Goal: Communication & Community: Answer question/provide support

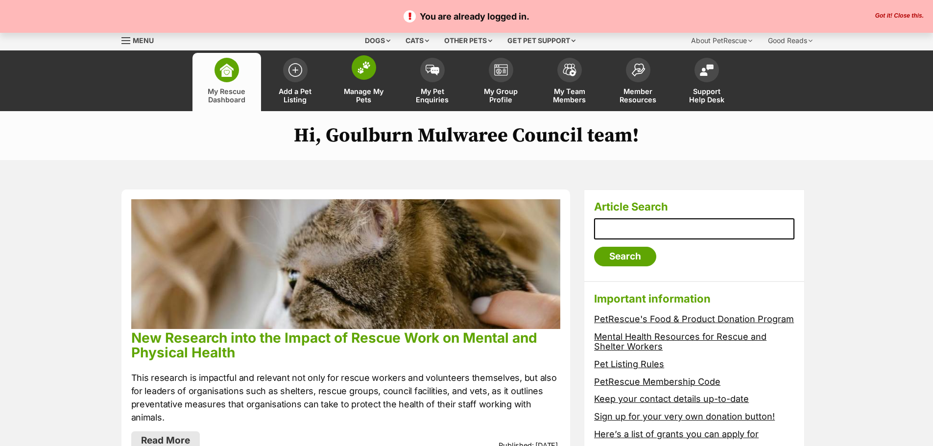
click at [367, 75] on span at bounding box center [364, 67] width 24 height 24
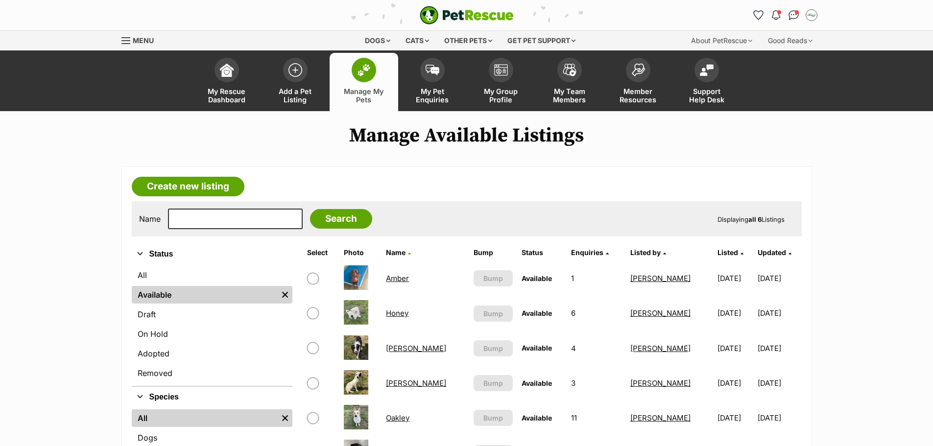
click at [403, 313] on link "Honey" at bounding box center [397, 313] width 23 height 9
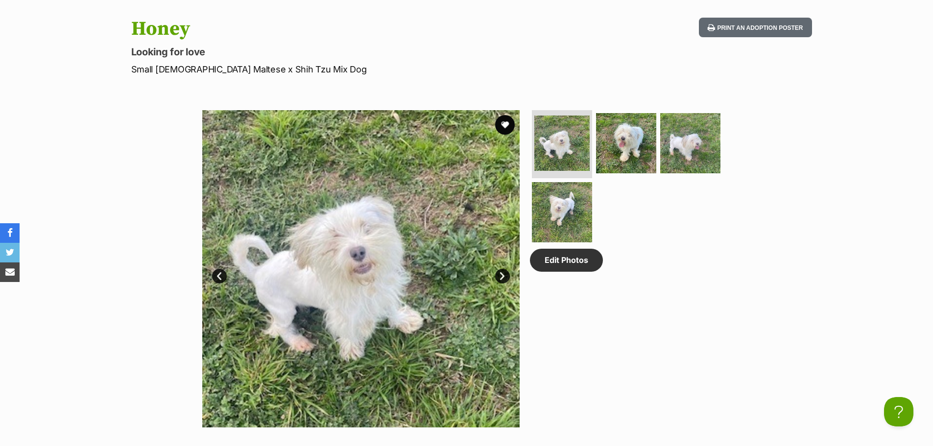
scroll to position [392, 0]
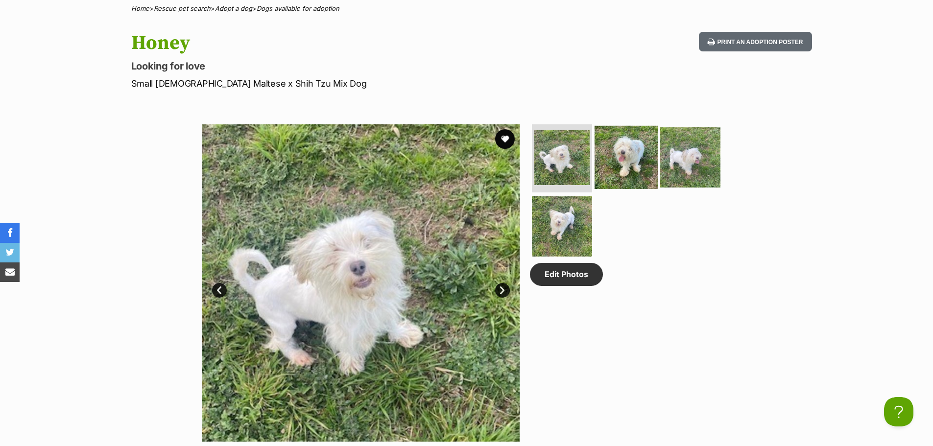
click at [629, 163] on img at bounding box center [626, 156] width 63 height 63
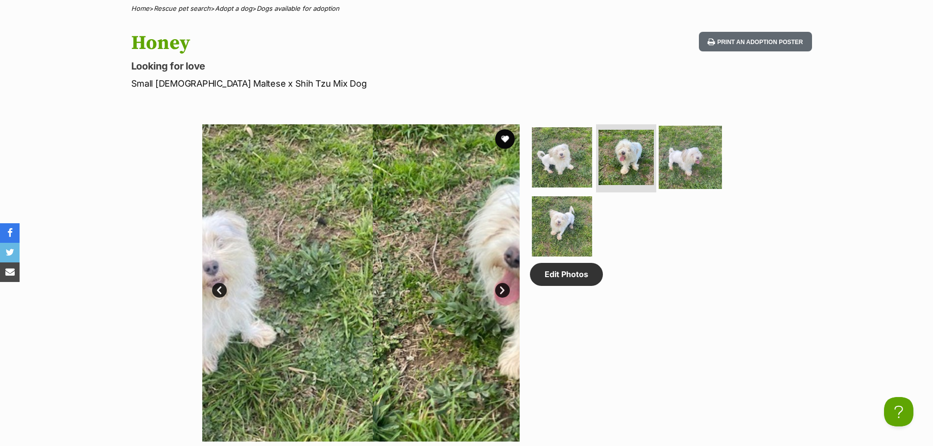
scroll to position [0, 0]
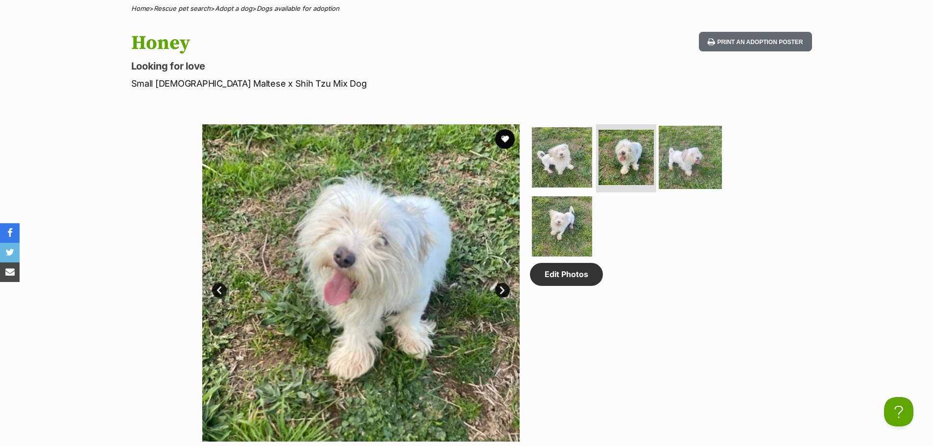
click at [678, 156] on img at bounding box center [690, 156] width 63 height 63
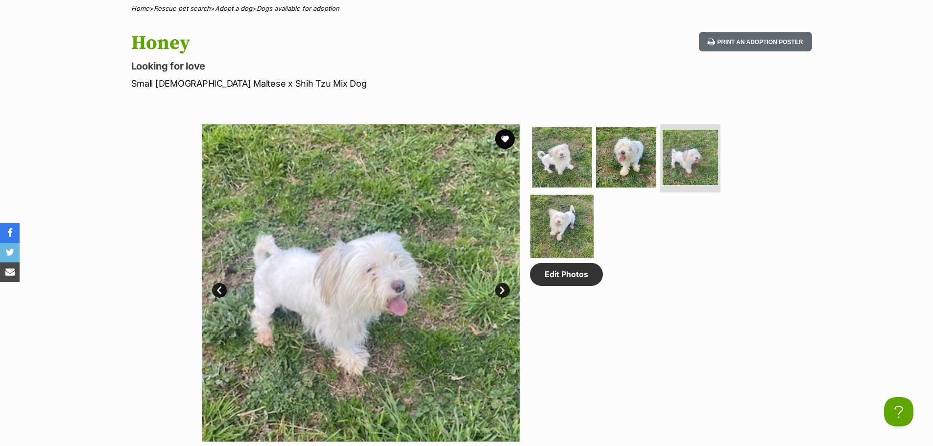
click at [559, 222] on img at bounding box center [561, 226] width 63 height 63
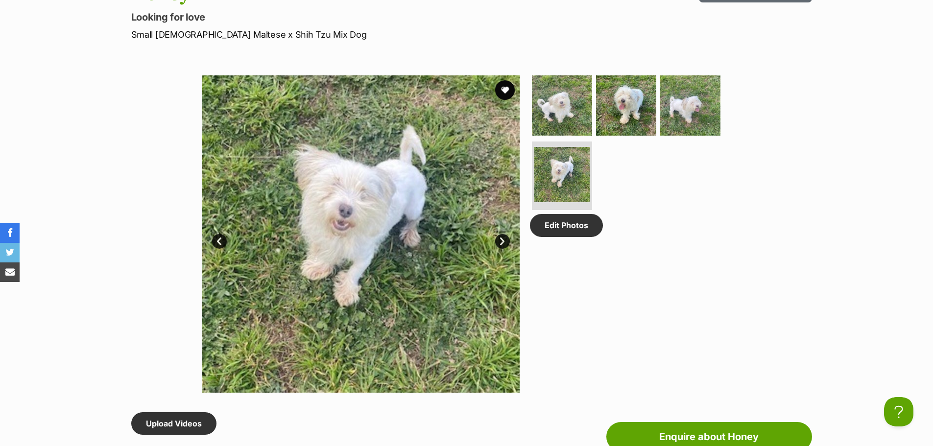
scroll to position [245, 0]
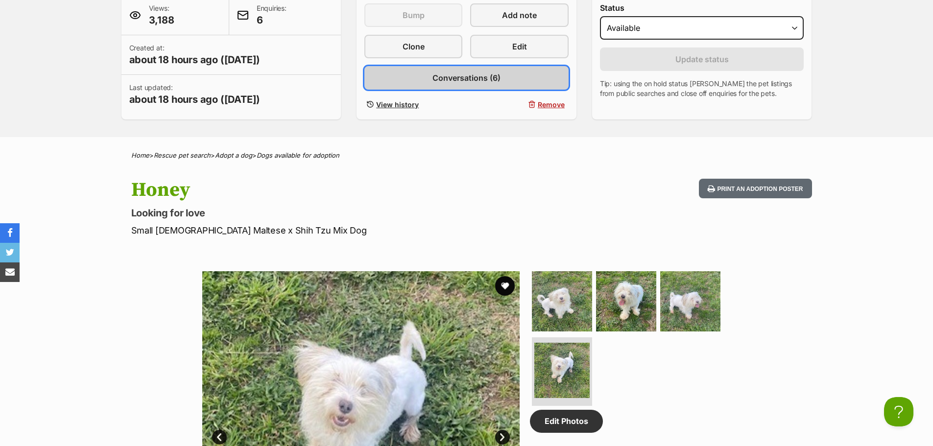
click at [456, 74] on span "Conversations (6)" at bounding box center [466, 78] width 68 height 12
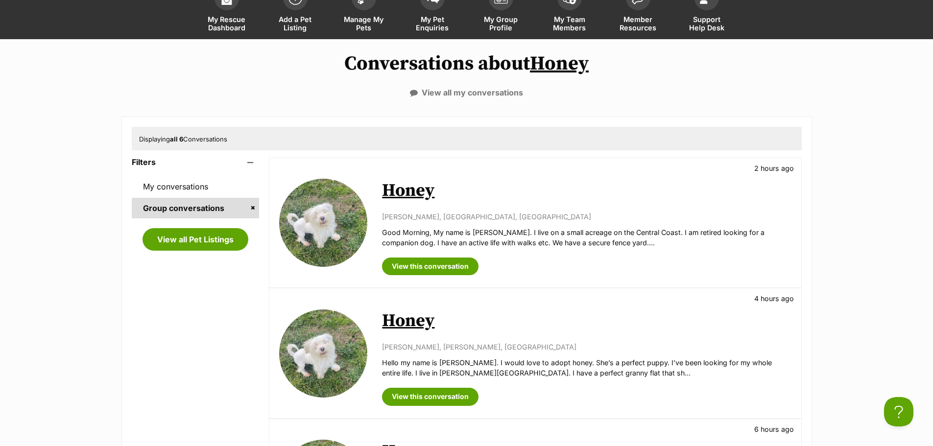
scroll to position [49, 0]
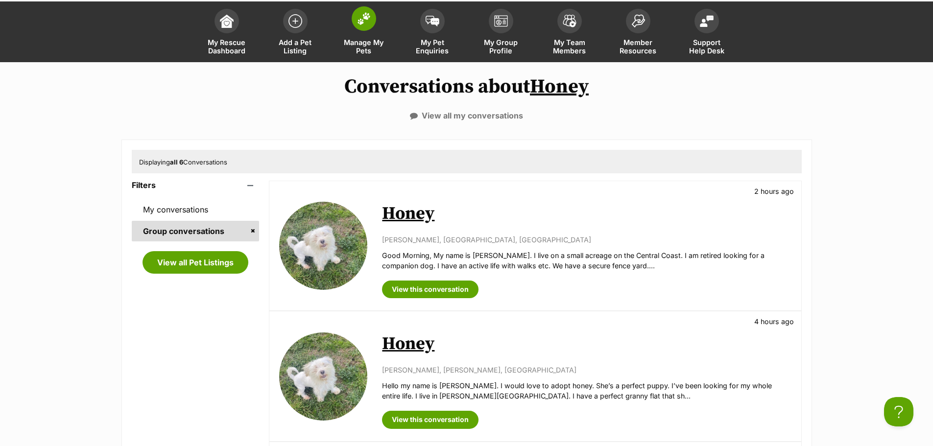
click at [365, 27] on span at bounding box center [364, 18] width 24 height 24
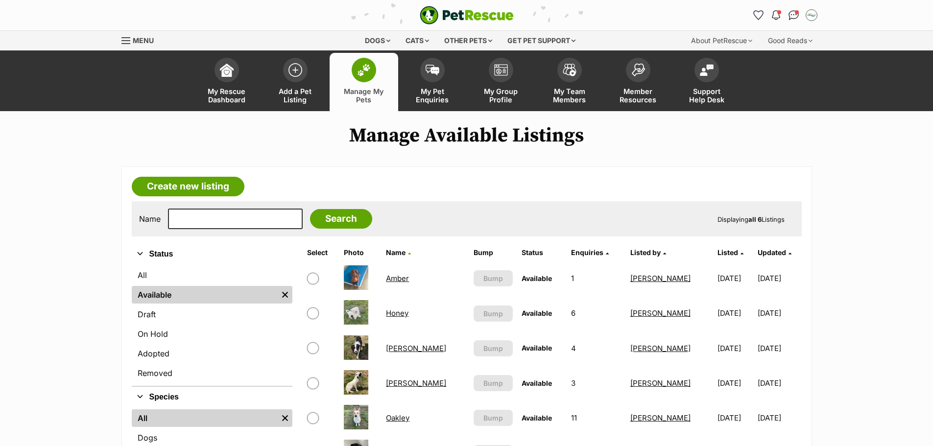
click at [367, 65] on img at bounding box center [364, 70] width 14 height 13
click at [408, 311] on link "Honey" at bounding box center [397, 313] width 23 height 9
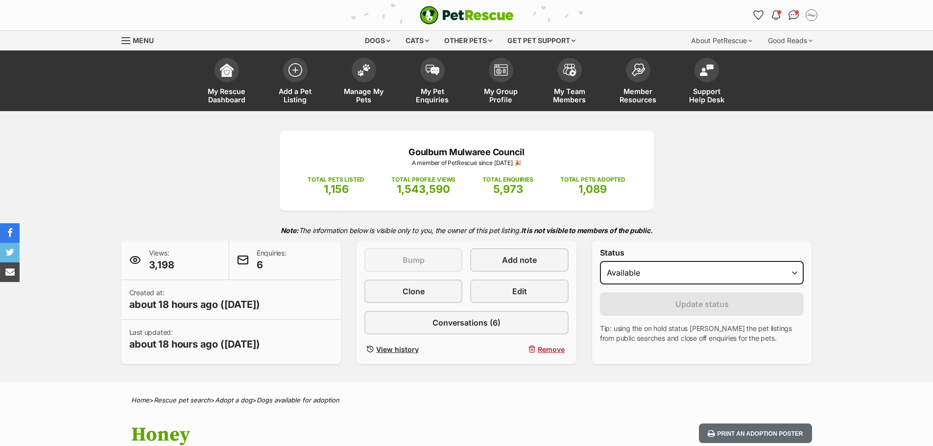
click at [447, 321] on span "Conversations (6)" at bounding box center [466, 323] width 68 height 12
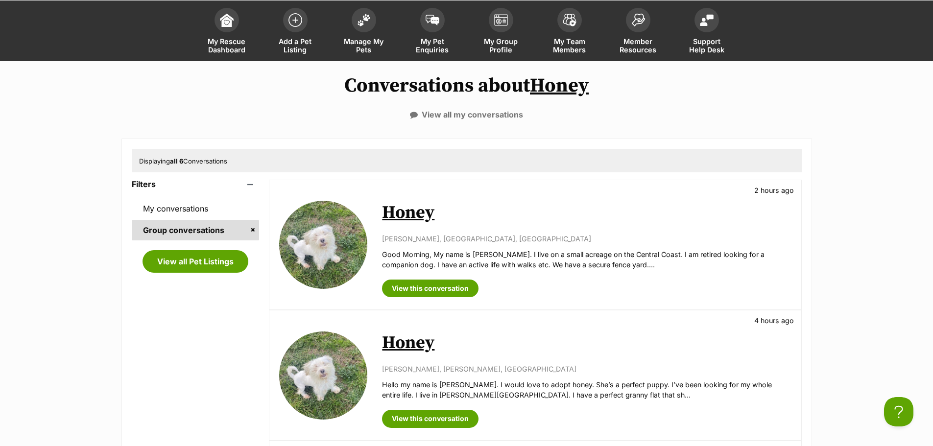
scroll to position [98, 0]
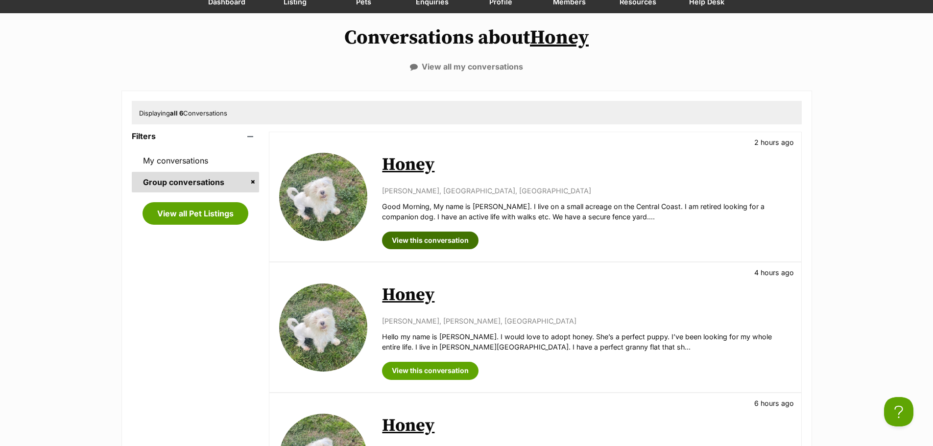
click at [446, 240] on link "View this conversation" at bounding box center [430, 241] width 96 height 18
drag, startPoint x: 412, startPoint y: 370, endPoint x: 444, endPoint y: 373, distance: 32.0
click at [412, 370] on link "View this conversation" at bounding box center [430, 371] width 96 height 18
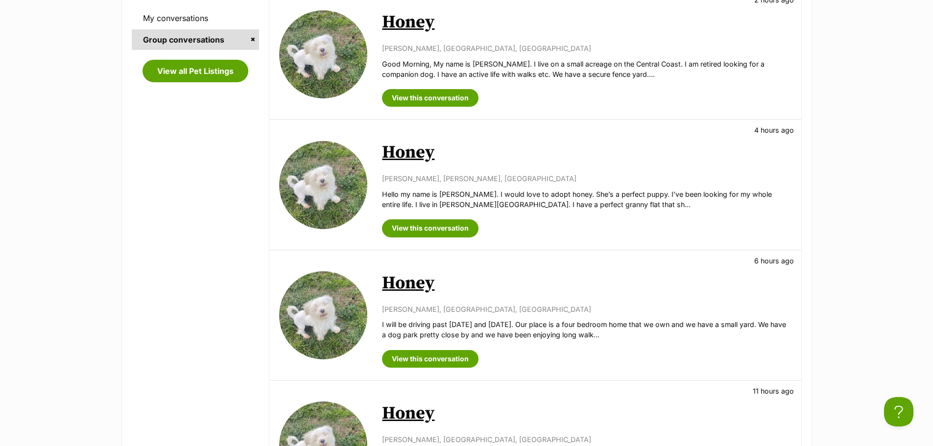
scroll to position [245, 0]
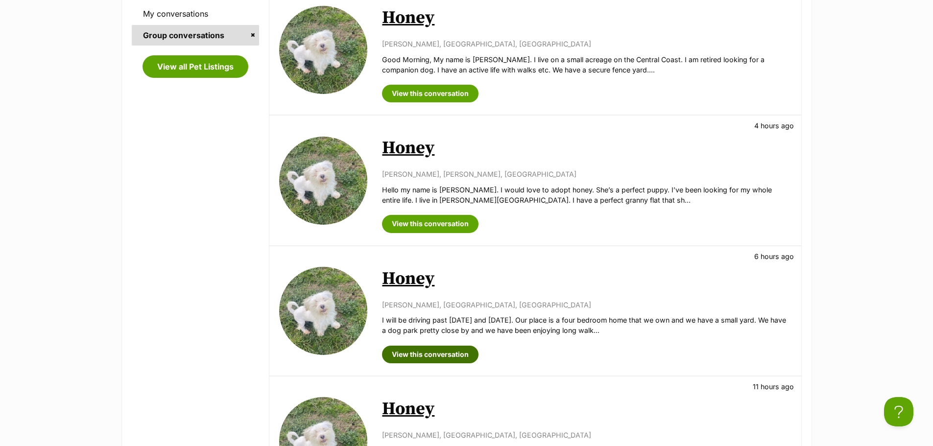
drag, startPoint x: 441, startPoint y: 353, endPoint x: 489, endPoint y: 354, distance: 48.5
click at [441, 353] on link "View this conversation" at bounding box center [430, 355] width 96 height 18
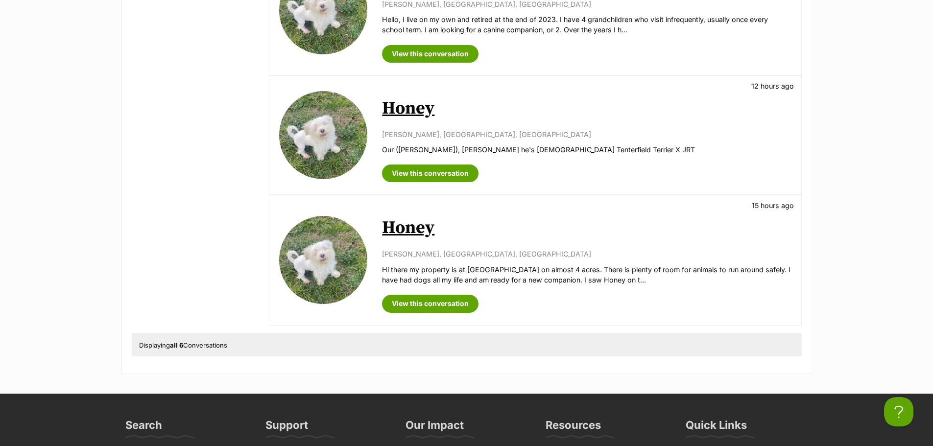
scroll to position [686, 0]
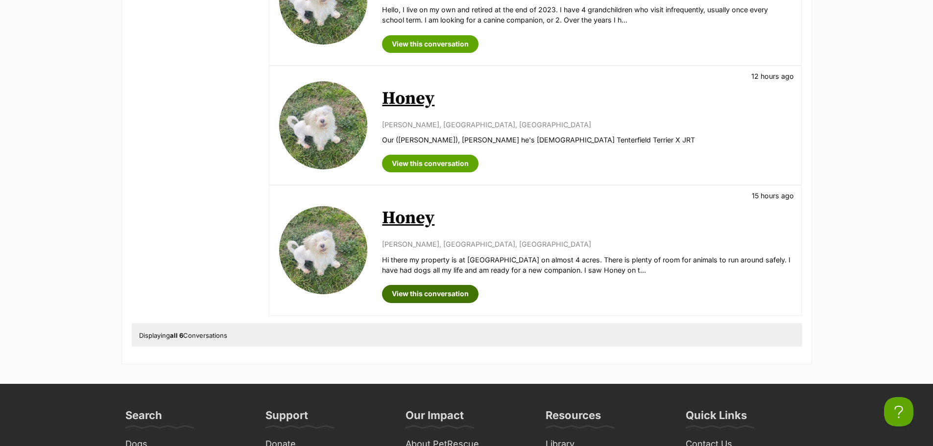
click at [446, 298] on link "View this conversation" at bounding box center [430, 294] width 96 height 18
click at [415, 166] on link "View this conversation" at bounding box center [430, 164] width 96 height 18
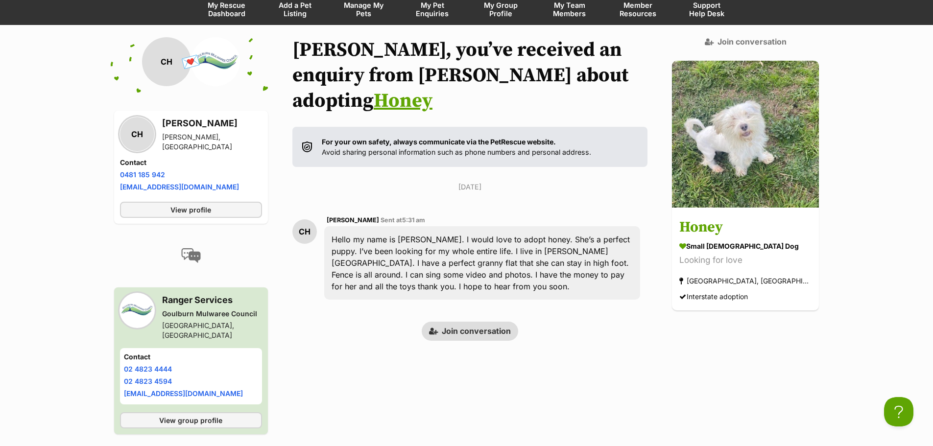
scroll to position [95, 0]
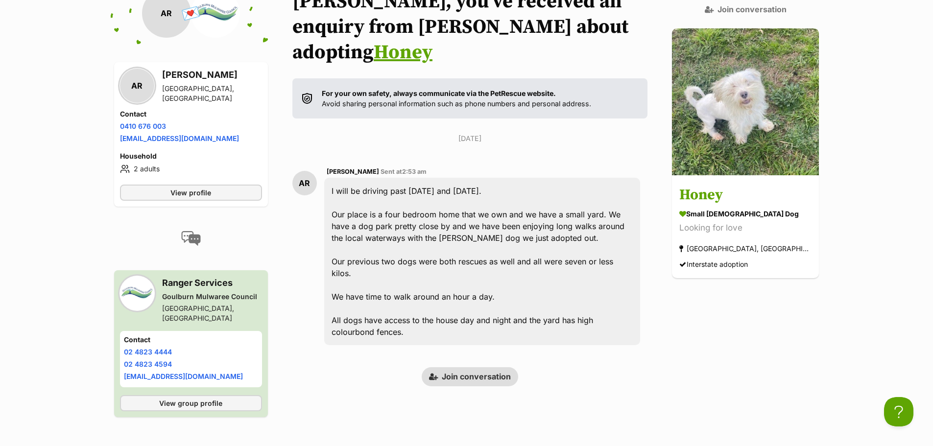
scroll to position [136, 0]
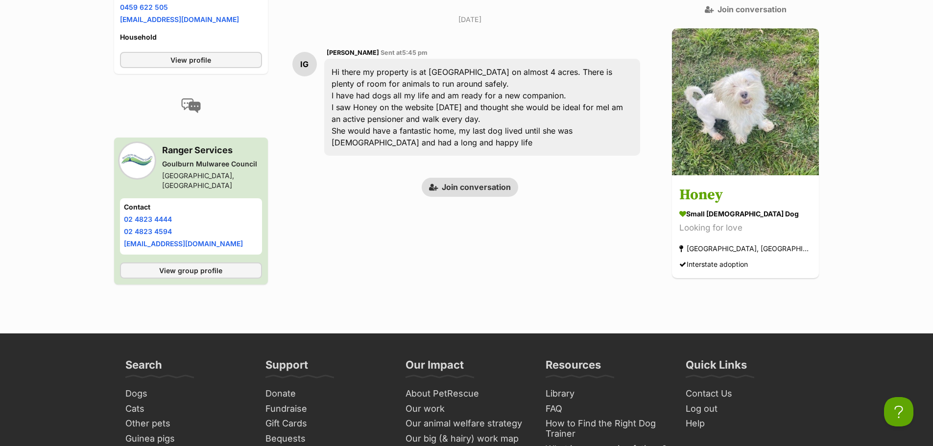
scroll to position [58, 0]
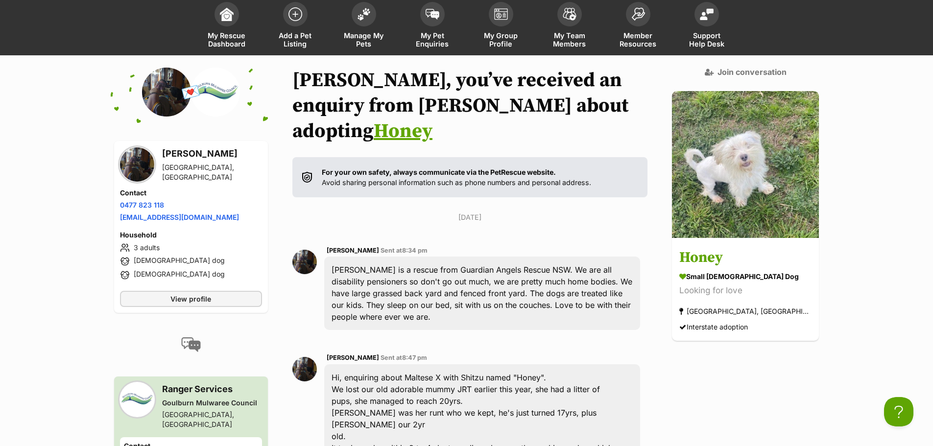
scroll to position [40, 0]
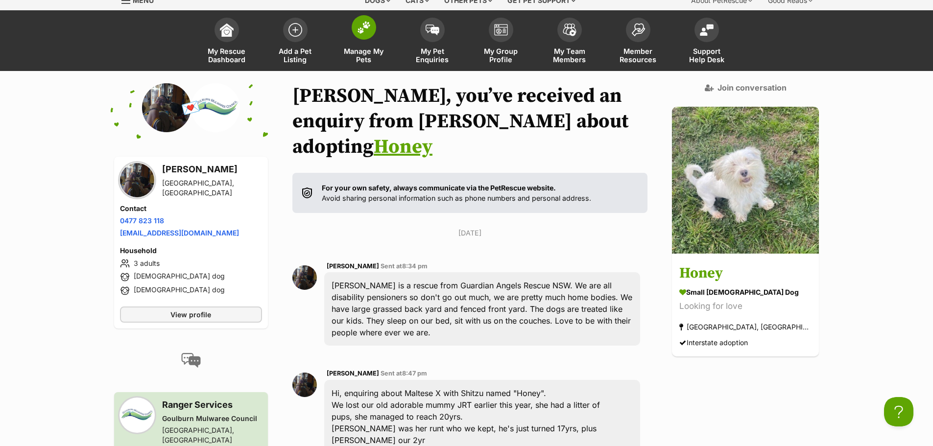
click at [386, 49] on link "Manage My Pets" at bounding box center [364, 42] width 69 height 58
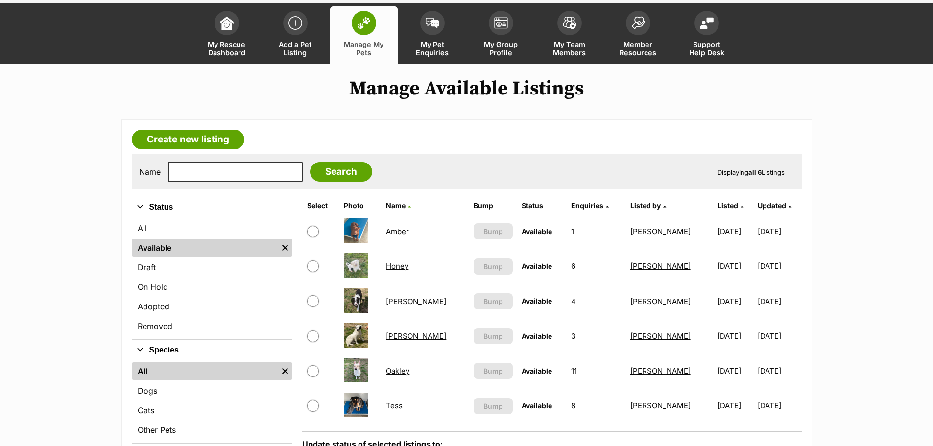
scroll to position [49, 0]
